Goal: Information Seeking & Learning: Learn about a topic

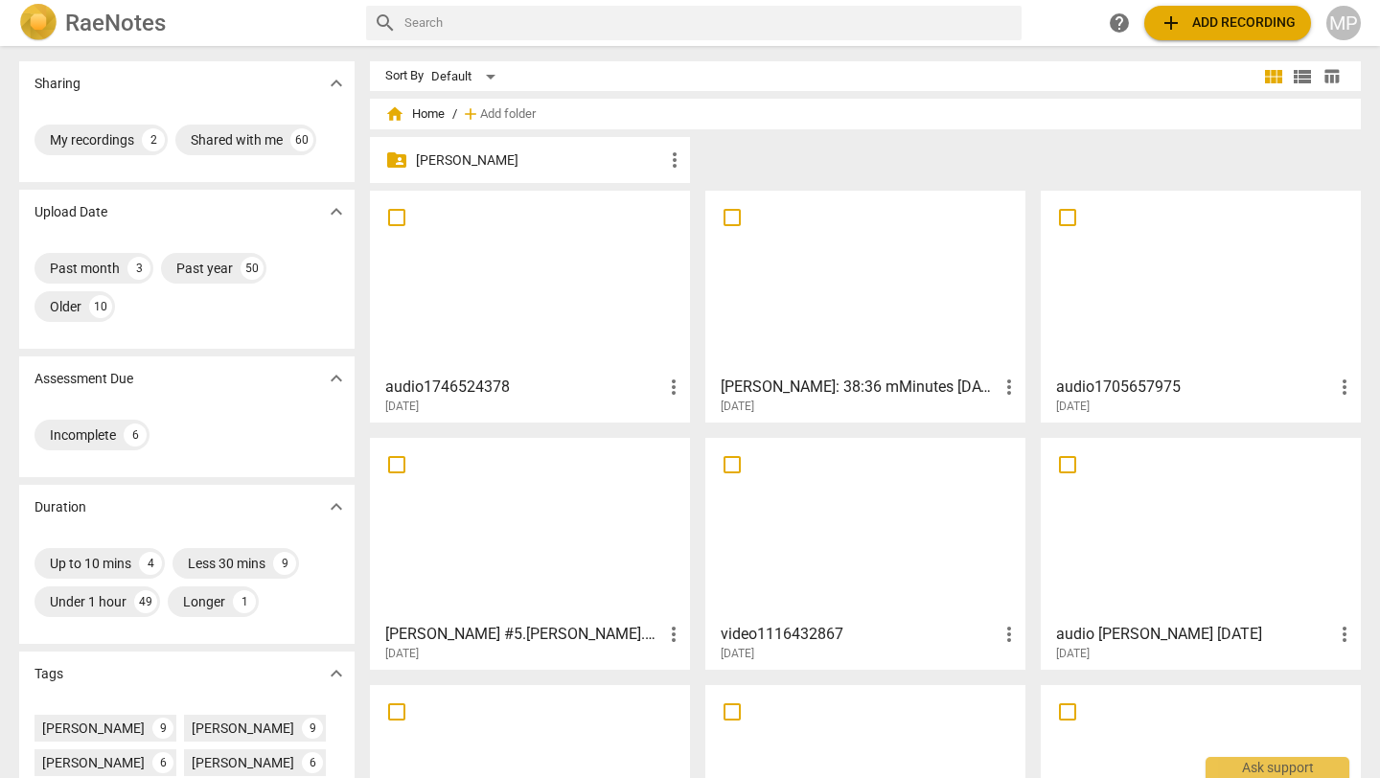
scroll to position [471, 0]
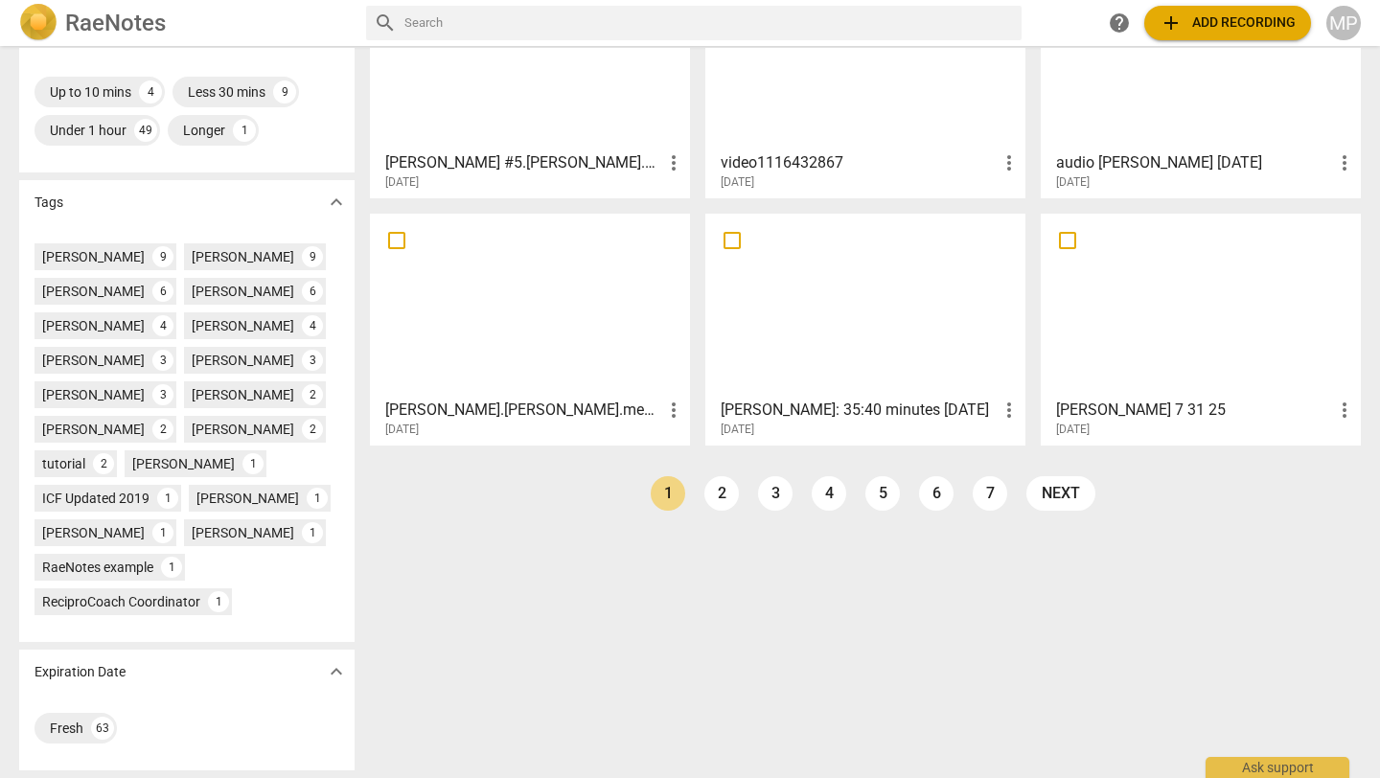
click at [446, 143] on div "[PERSON_NAME] #5.[PERSON_NAME].MCCrecording more_vert [DATE]" at bounding box center [531, 167] width 309 height 48
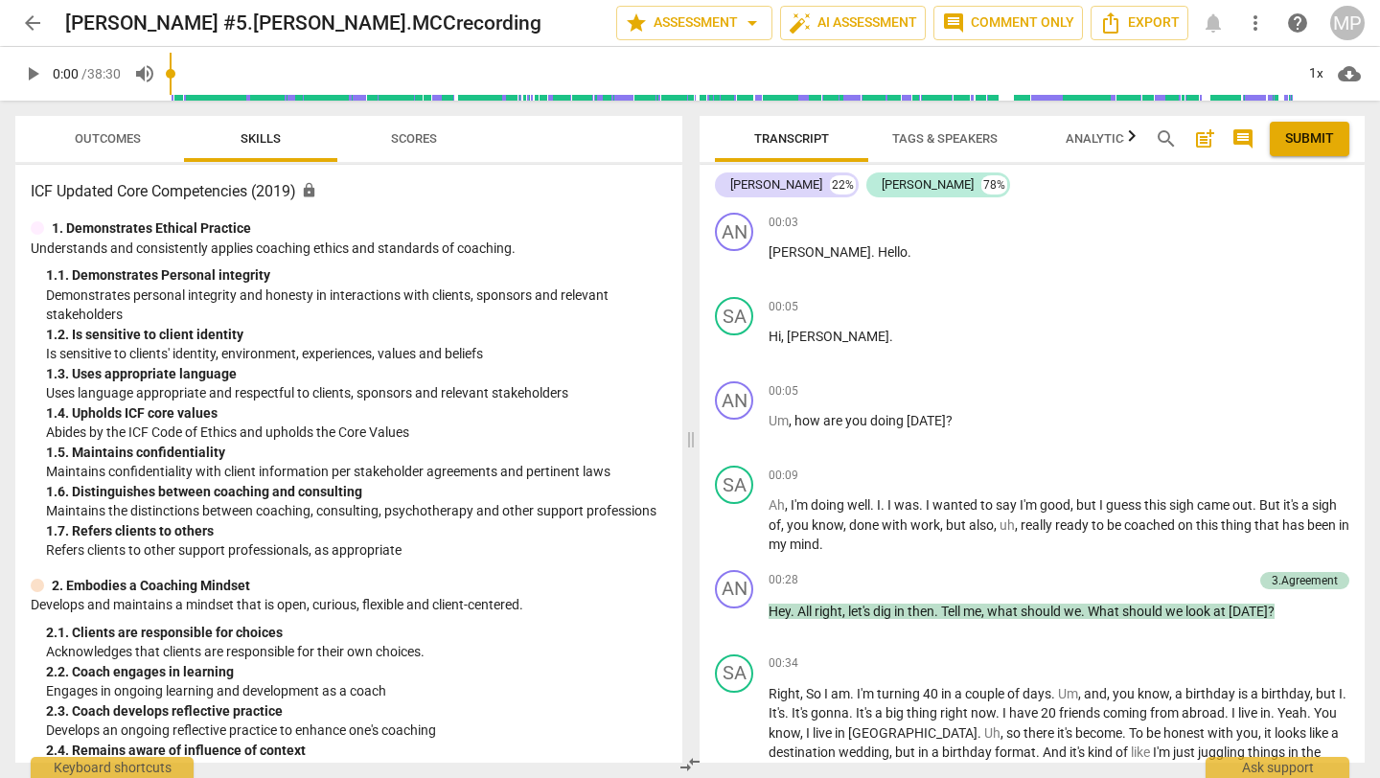
click at [282, 191] on h3 "ICF Updated Core Competencies (2019) lock" at bounding box center [349, 191] width 636 height 23
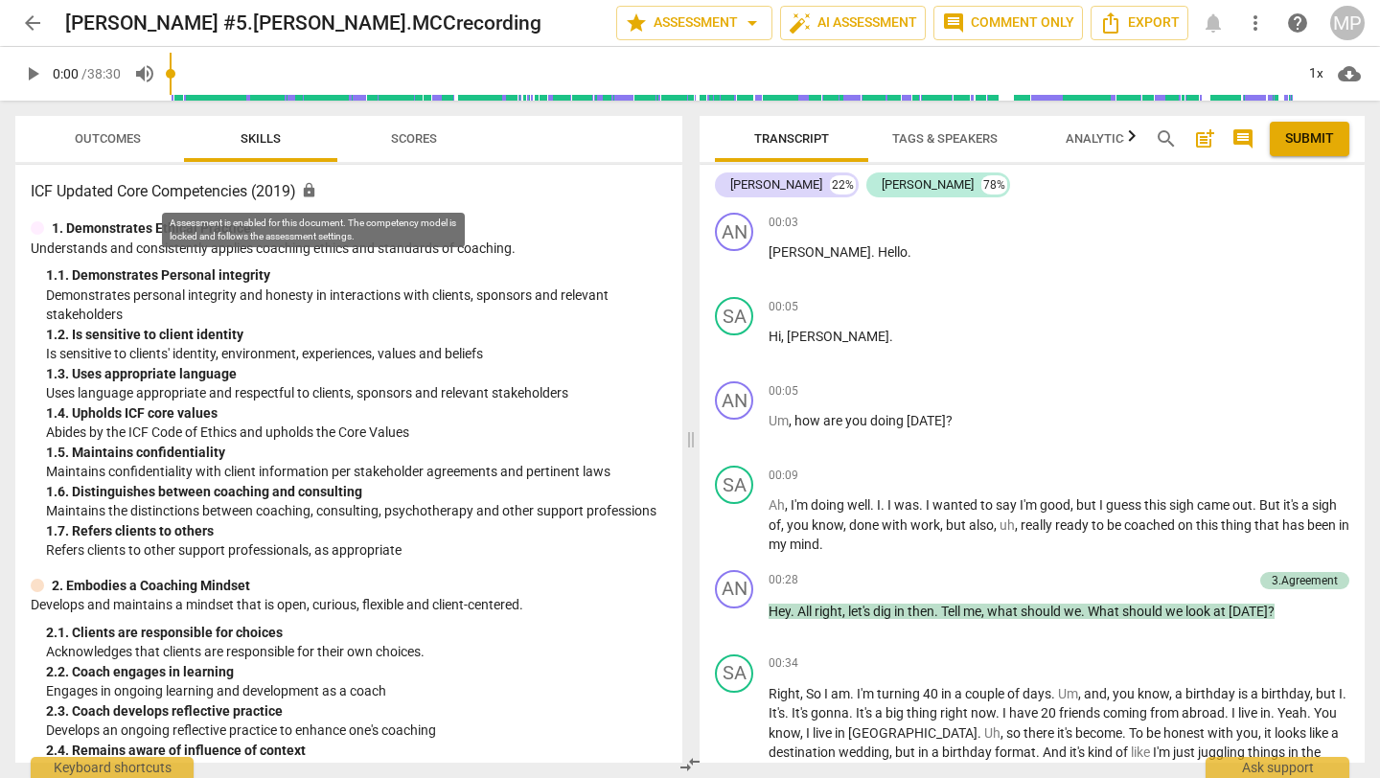
click at [312, 194] on span "lock" at bounding box center [309, 190] width 16 height 16
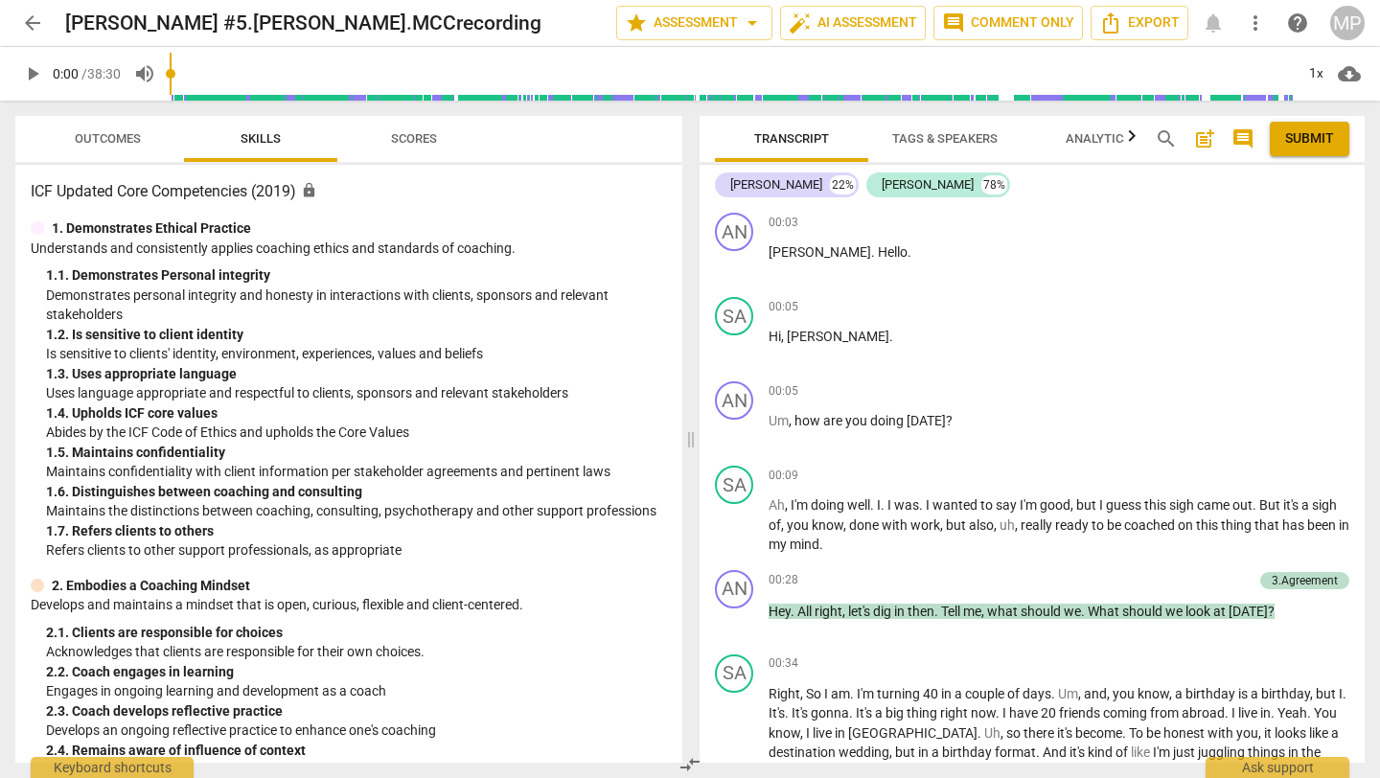
click at [272, 192] on h3 "ICF Updated Core Competencies (2019) lock" at bounding box center [349, 191] width 636 height 23
click at [141, 137] on span "Outcomes" at bounding box center [108, 139] width 112 height 26
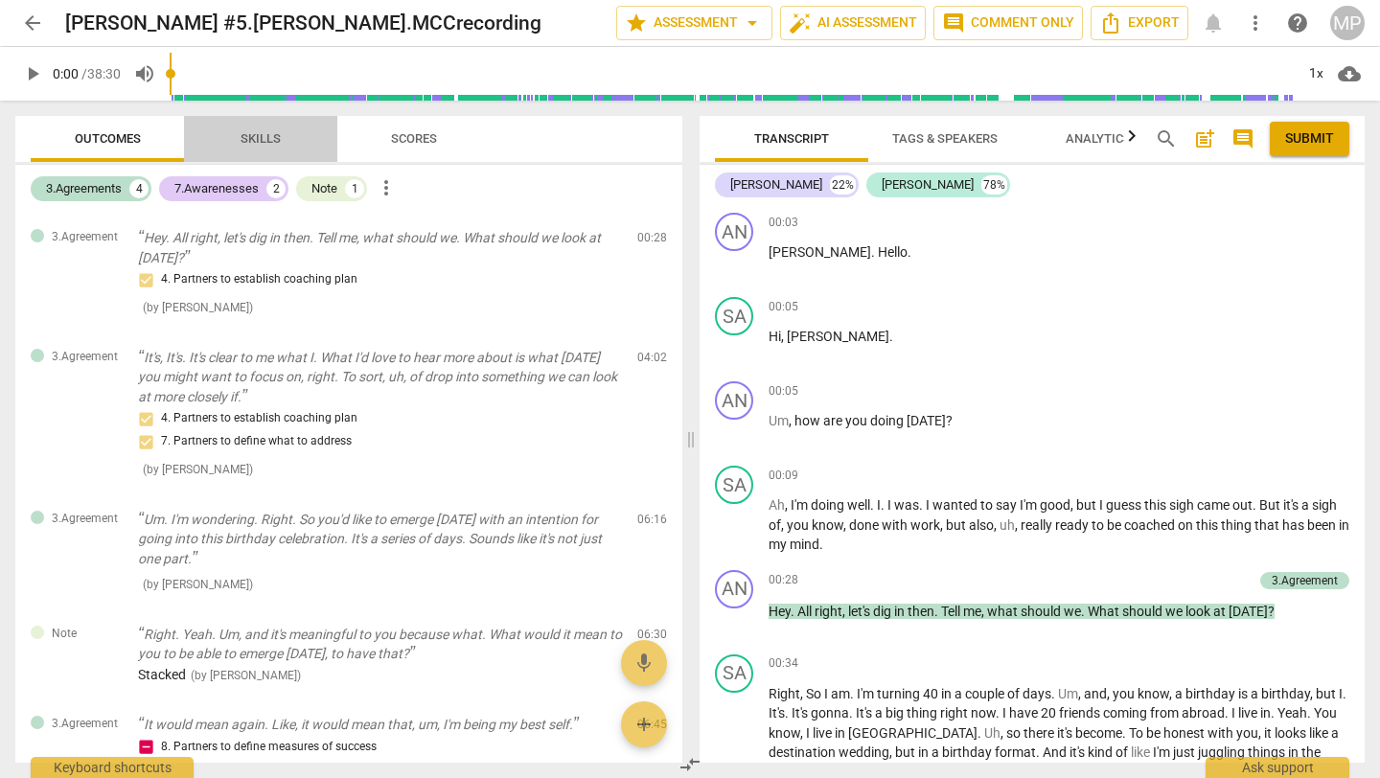
click at [221, 144] on span "Skills" at bounding box center [260, 139] width 86 height 26
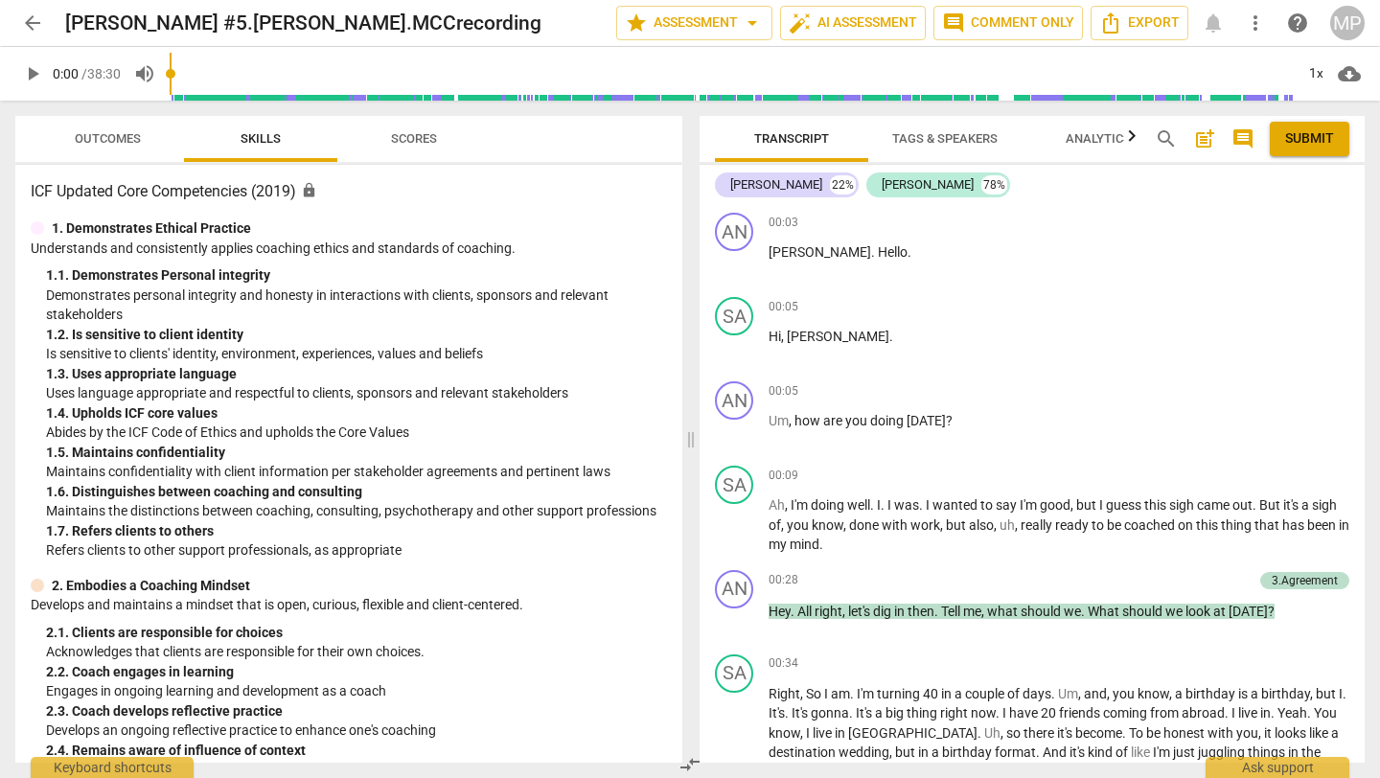
click at [240, 184] on h3 "ICF Updated Core Competencies (2019) lock" at bounding box center [349, 191] width 636 height 23
click at [240, 189] on h3 "ICF Updated Core Competencies (2019) lock" at bounding box center [349, 191] width 636 height 23
click at [29, 30] on span "arrow_back" at bounding box center [32, 22] width 23 height 23
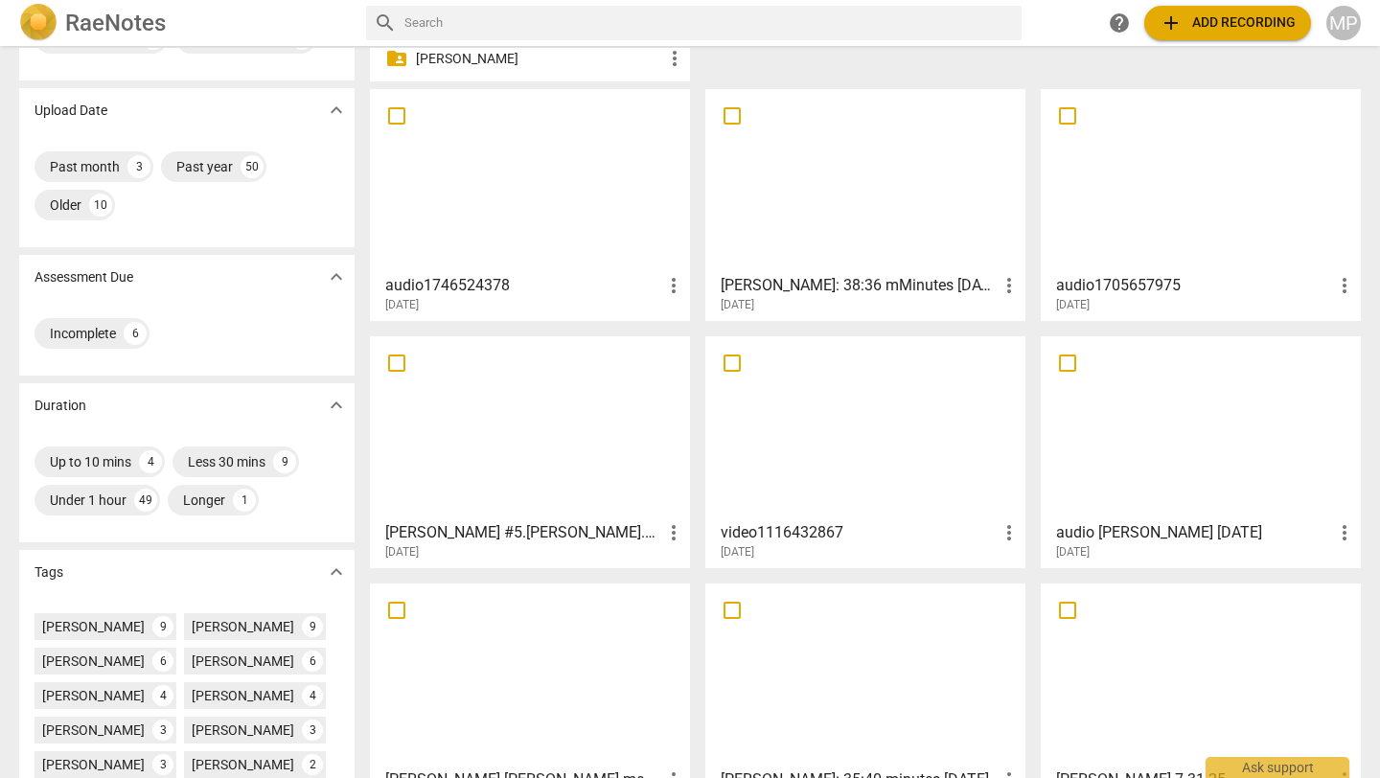
scroll to position [471, 0]
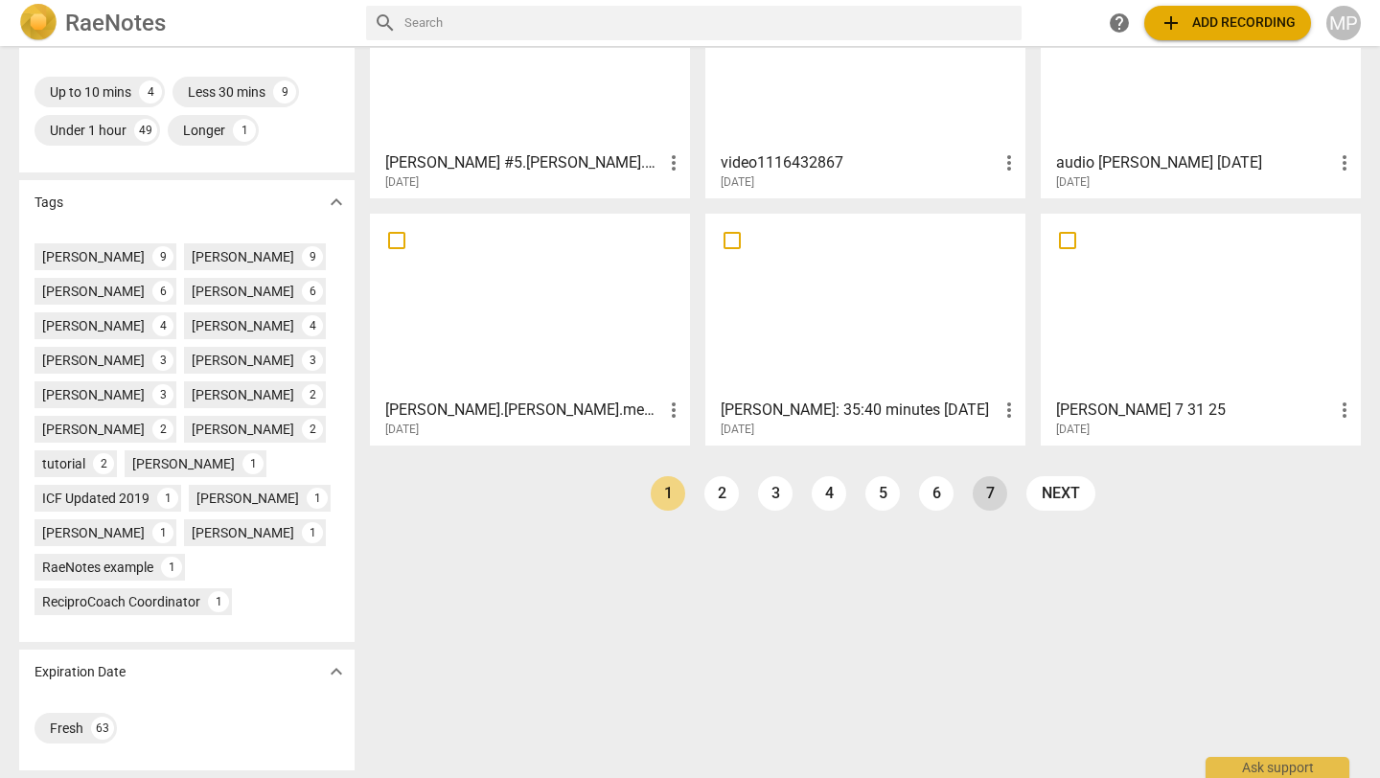
click at [1000, 502] on link "7" at bounding box center [990, 493] width 34 height 34
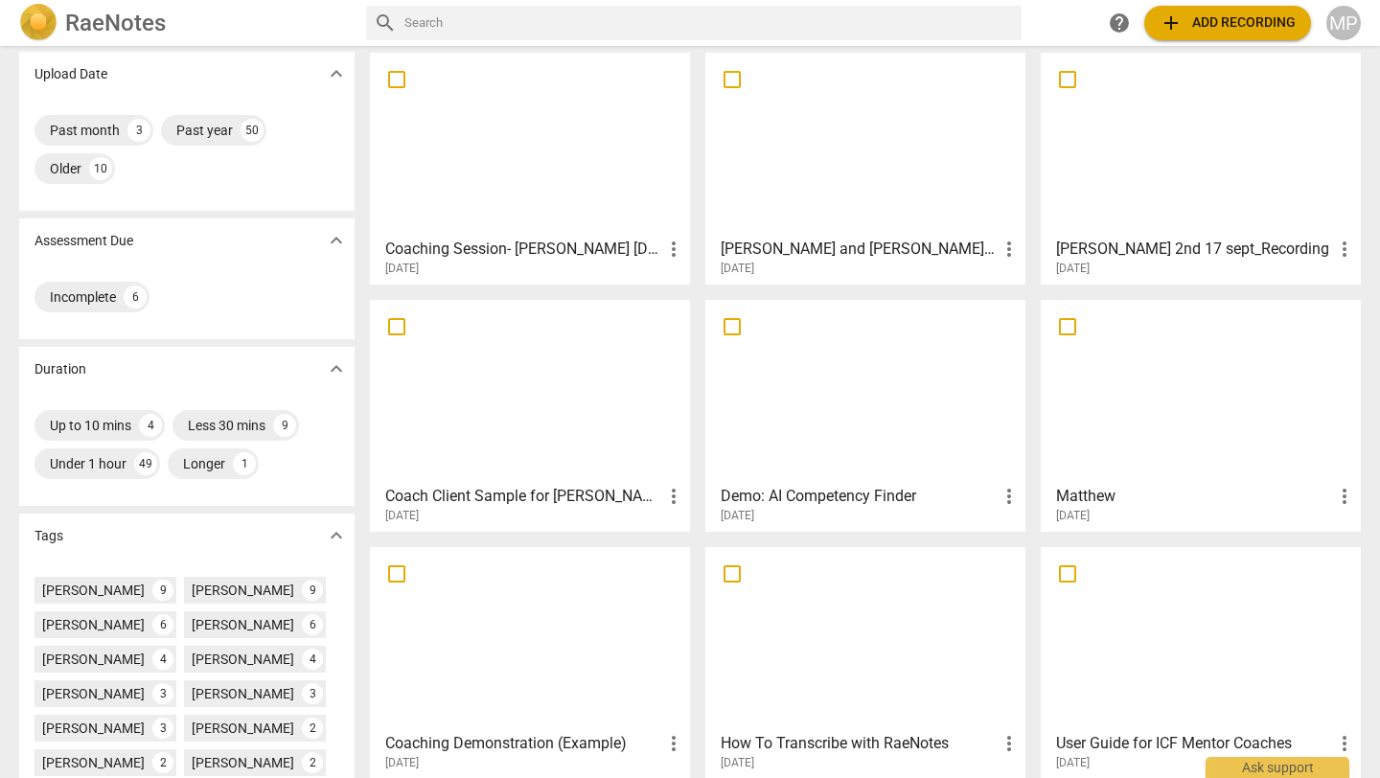
scroll to position [134, 0]
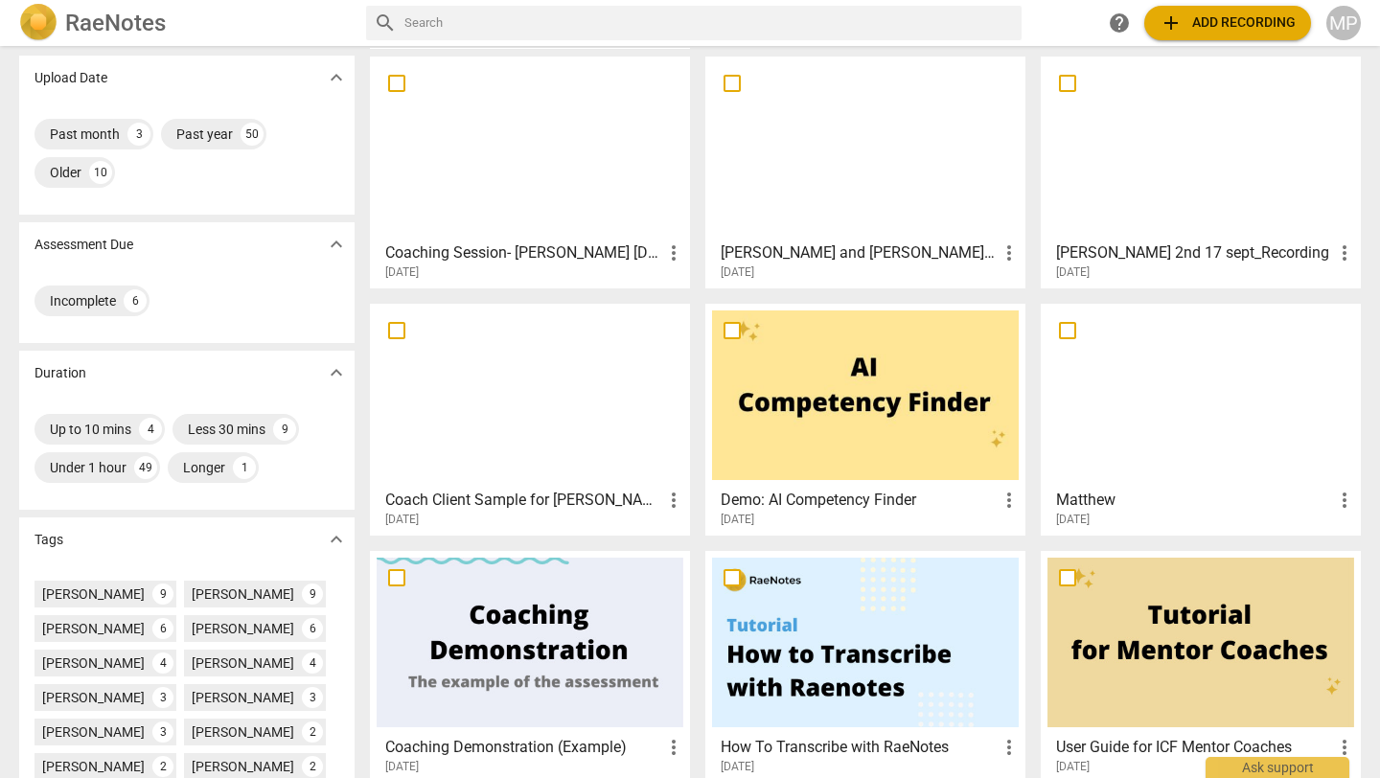
click at [616, 371] on div at bounding box center [530, 395] width 307 height 170
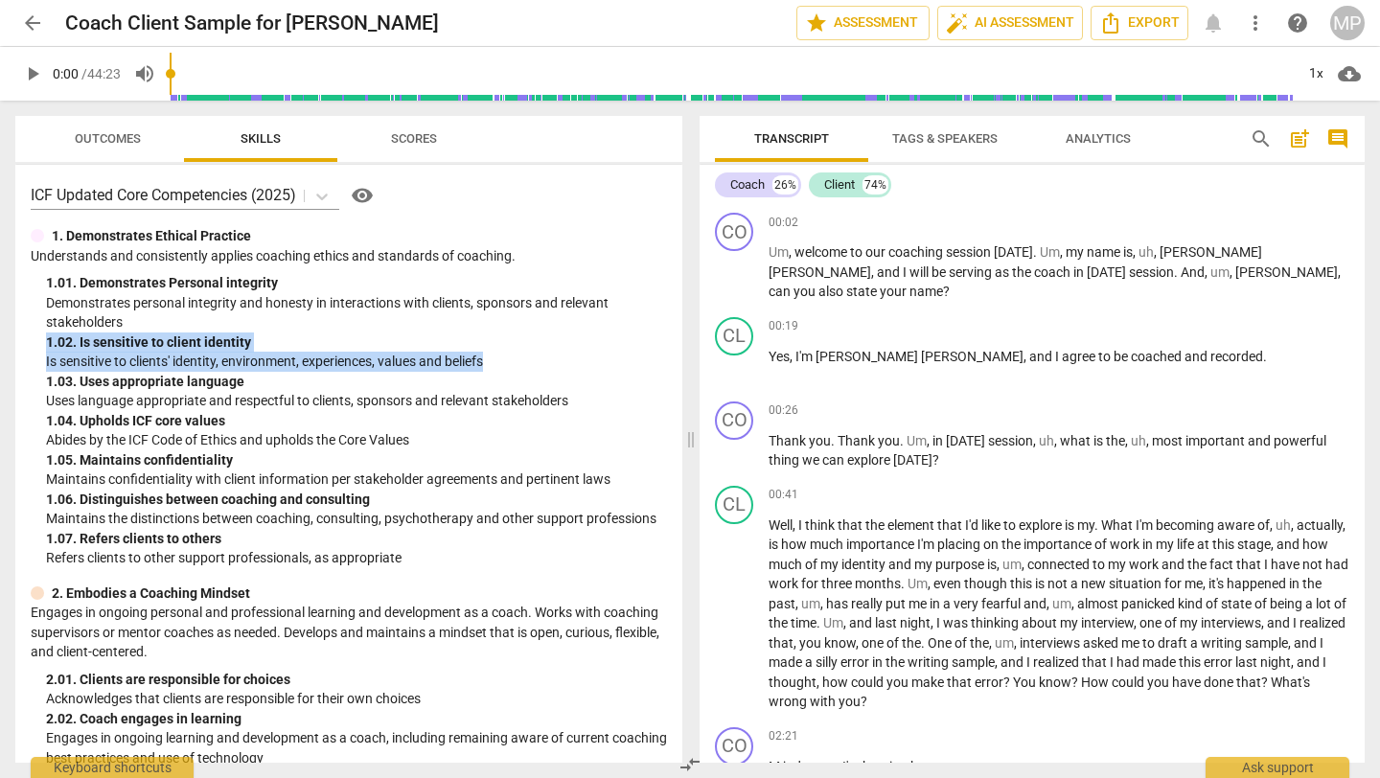
drag, startPoint x: 513, startPoint y: 358, endPoint x: 41, endPoint y: 347, distance: 471.5
click at [41, 347] on div "1. Demonstrates Ethical Practice Understands and consistently applies coaching …" at bounding box center [349, 397] width 636 height 342
copy div "1. 02. Is sensitive to client identity Is sensitive to clients' identity, envir…"
